Goal: Information Seeking & Learning: Find specific fact

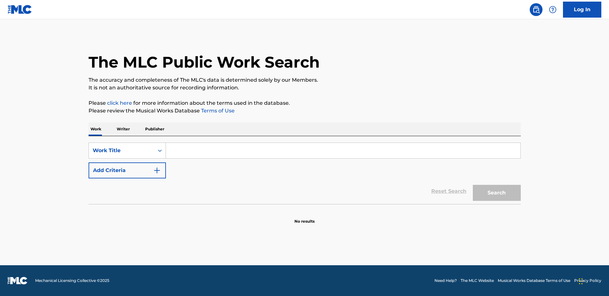
click at [171, 151] on input "Search Form" at bounding box center [343, 150] width 355 height 15
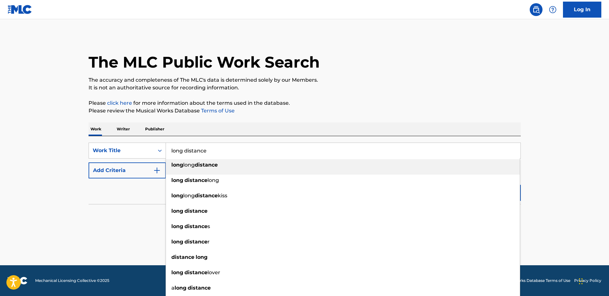
type input "long distance"
click at [108, 170] on button "Add Criteria" at bounding box center [127, 170] width 77 height 16
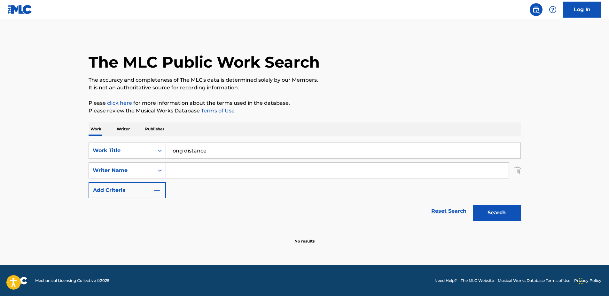
click at [194, 169] on input "Search Form" at bounding box center [337, 169] width 343 height 15
type input "[PERSON_NAME]"
click at [328, 204] on div "Reset Search Search" at bounding box center [305, 211] width 432 height 26
click at [481, 211] on button "Search" at bounding box center [497, 212] width 48 height 16
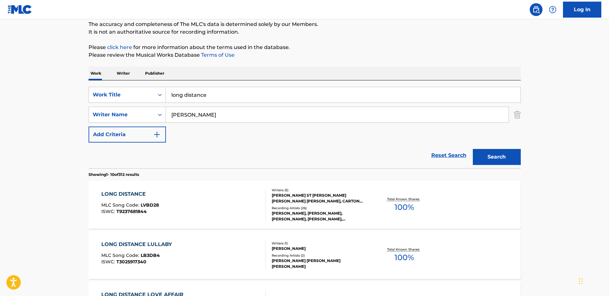
scroll to position [64, 0]
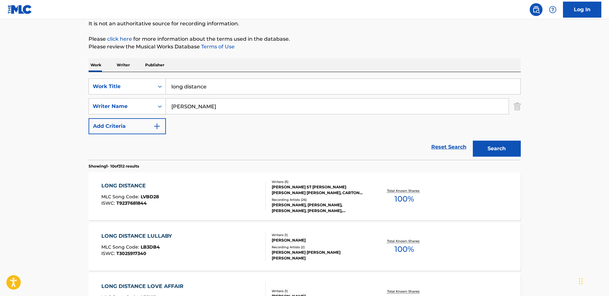
click at [211, 187] on div "LONG DISTANCE MLC Song Code : LVBD28 ISWC : T9237681844" at bounding box center [183, 196] width 164 height 29
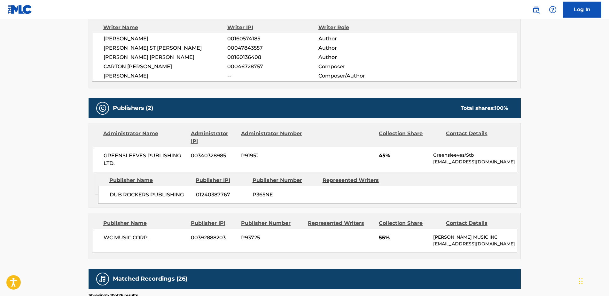
scroll to position [224, 0]
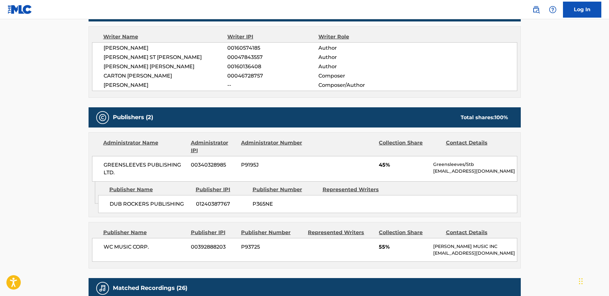
click at [110, 209] on div "DUB ROCKERS PUBLISHING 01240387767 P365NE" at bounding box center [307, 204] width 419 height 18
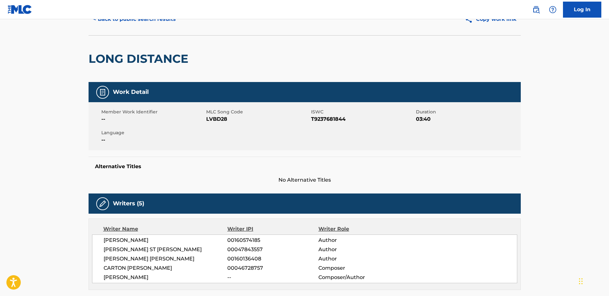
scroll to position [0, 0]
